Goal: Use online tool/utility: Utilize a website feature to perform a specific function

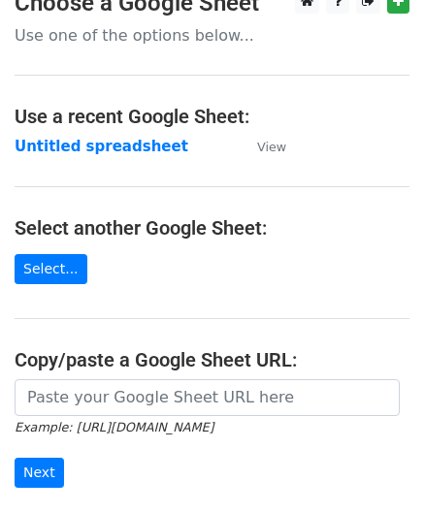
scroll to position [194, 0]
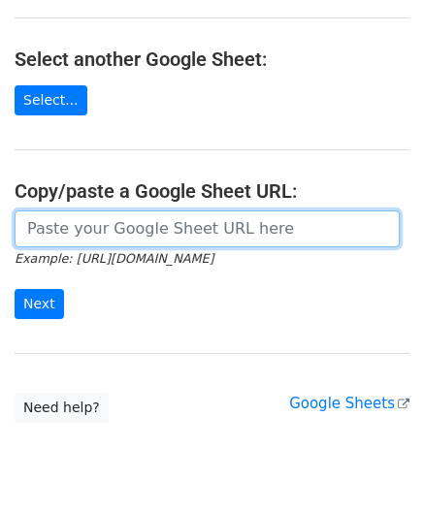
click at [70, 218] on input "url" at bounding box center [207, 228] width 385 height 37
paste input "https://docs.google.com/spreadsheets/d/1vx3TS-I-lM7sgjWWax71a0FdPogC_9FInaslQ76…"
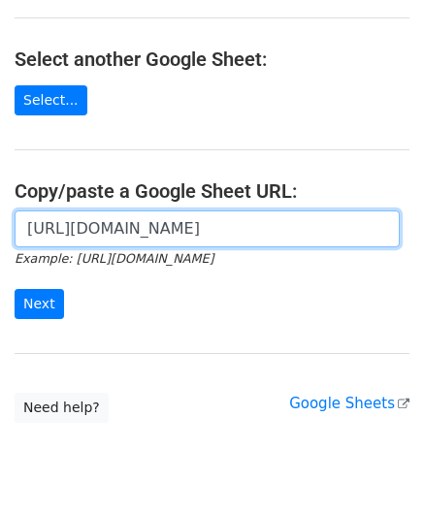
scroll to position [0, 406]
type input "https://docs.google.com/spreadsheets/d/1vx3TS-I-lM7sgjWWax71a0FdPogC_9FInaslQ76…"
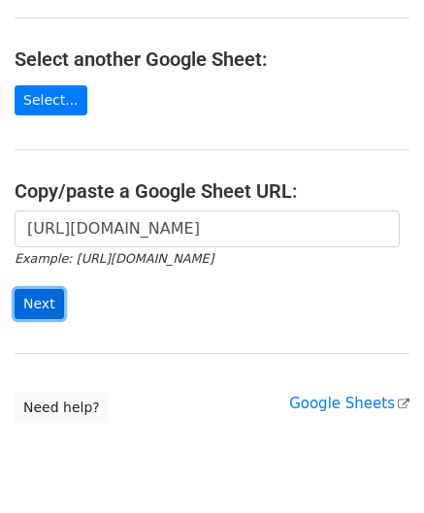
click at [44, 291] on input "Next" at bounding box center [39, 304] width 49 height 30
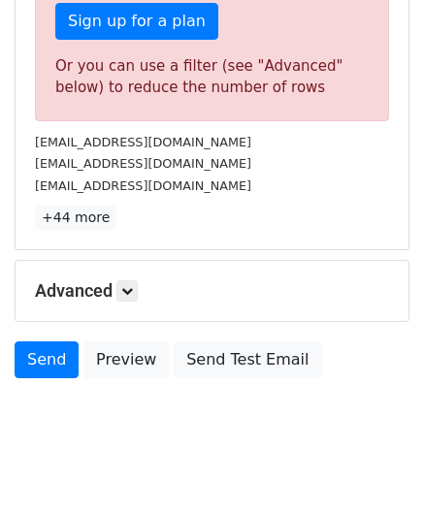
scroll to position [654, 0]
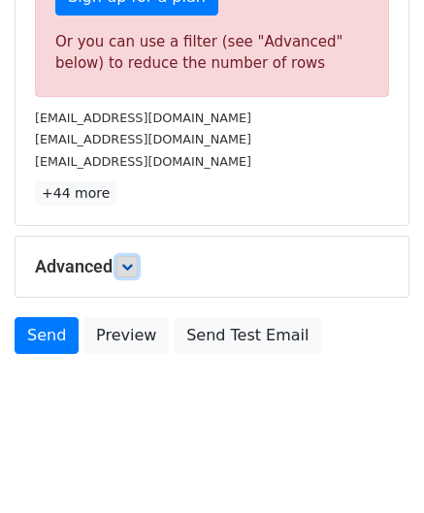
click at [138, 261] on link at bounding box center [126, 266] width 21 height 21
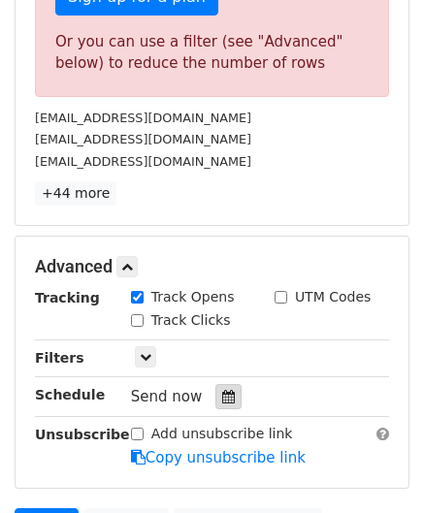
click at [231, 393] on div at bounding box center [228, 396] width 26 height 25
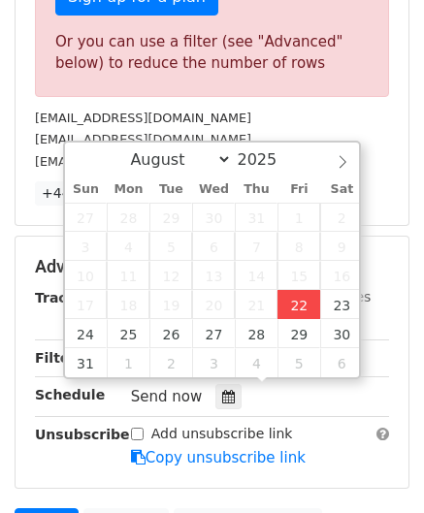
type input "[DATE] 12:00"
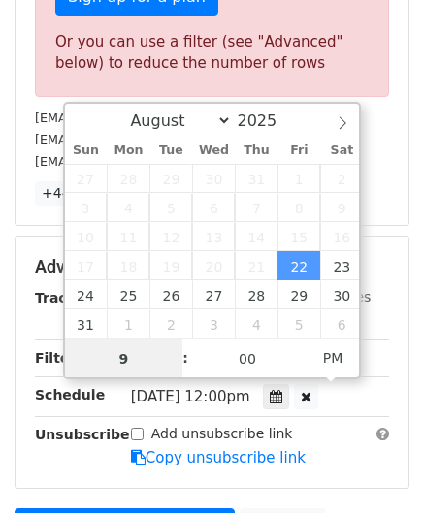
drag, startPoint x: 138, startPoint y: 357, endPoint x: 27, endPoint y: 369, distance: 111.2
click at [29, 367] on body "New Campaign Daily emails left: 0 Google Sheet: Untitled spreadsheet Variables …" at bounding box center [212, 19] width 424 height 1318
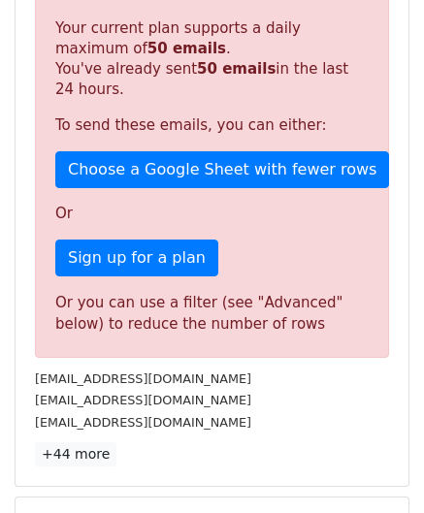
scroll to position [801, 0]
